Goal: Find specific page/section: Find specific page/section

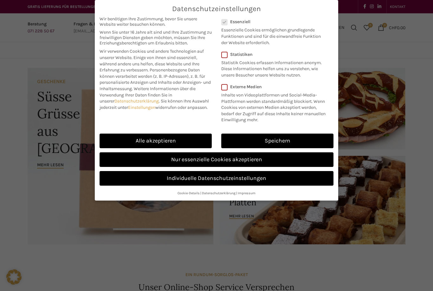
click at [160, 138] on link "Alle akzeptieren" at bounding box center [155, 140] width 112 height 15
checkbox input "true"
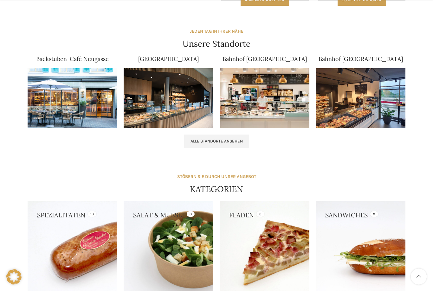
scroll to position [387, 0]
click at [71, 219] on link at bounding box center [73, 246] width 90 height 90
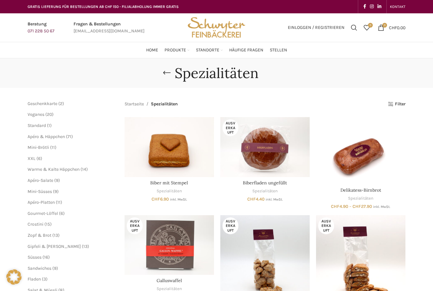
click at [150, 52] on span "Home" at bounding box center [152, 50] width 12 height 6
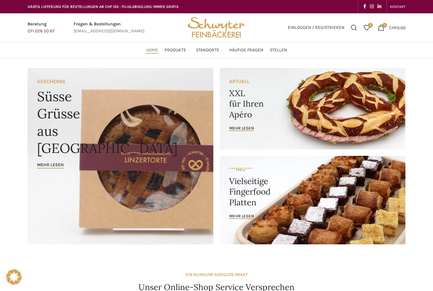
click at [234, 122] on link "Schuppis Backstubenbistro" at bounding box center [248, 127] width 54 height 16
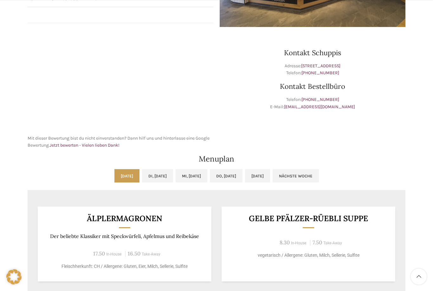
scroll to position [171, 0]
click at [234, 174] on link "Do, 18.09.2025" at bounding box center [226, 175] width 33 height 13
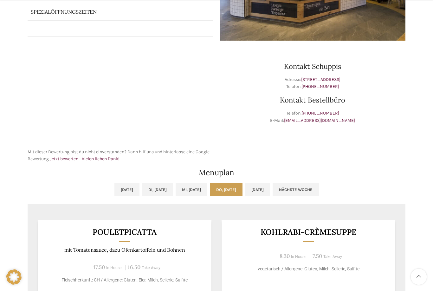
scroll to position [157, 0]
click at [233, 191] on link "Do, 18.09.2025" at bounding box center [226, 188] width 33 height 13
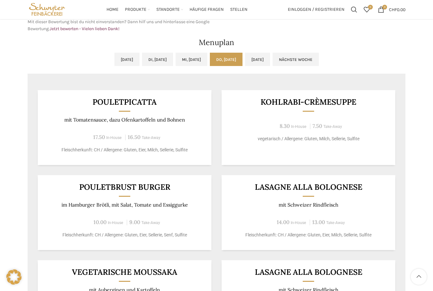
scroll to position [286, 0]
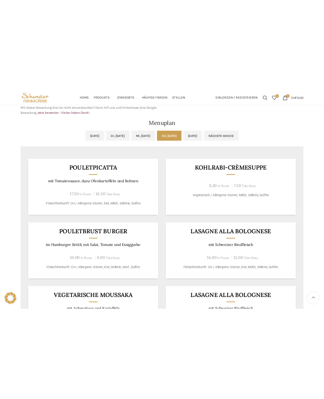
scroll to position [206, 0]
